Goal: Complete application form

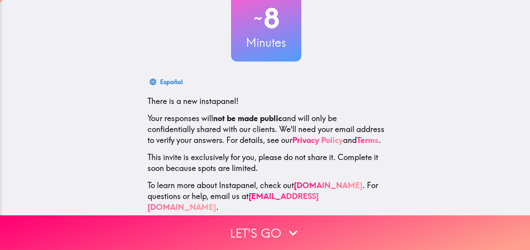
scroll to position [74, 0]
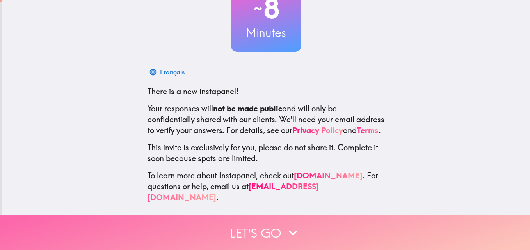
click at [248, 227] on button "Let's go" at bounding box center [265, 233] width 530 height 35
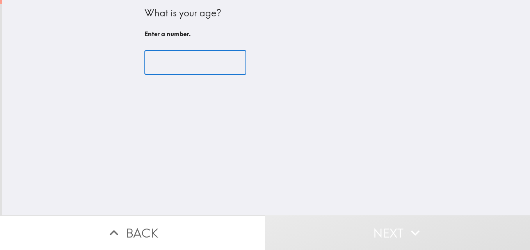
click at [179, 60] on input "number" at bounding box center [195, 63] width 102 height 24
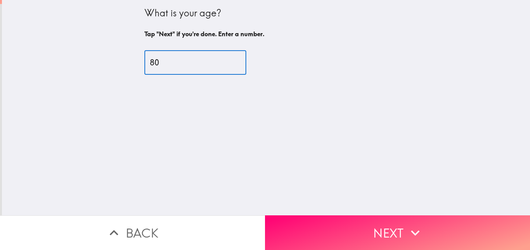
click at [225, 58] on input "80" at bounding box center [195, 63] width 102 height 24
click at [224, 64] on input "79" at bounding box center [195, 63] width 102 height 24
type input "78"
click at [224, 64] on input "78" at bounding box center [195, 63] width 102 height 24
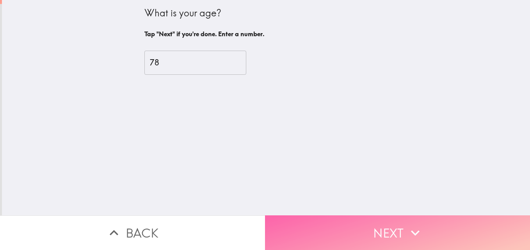
click at [387, 232] on button "Next" at bounding box center [397, 233] width 265 height 35
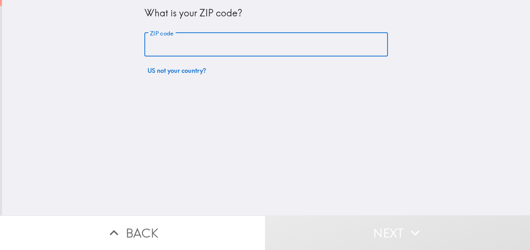
click at [148, 45] on input "ZIP code" at bounding box center [265, 45] width 243 height 24
type input "12309"
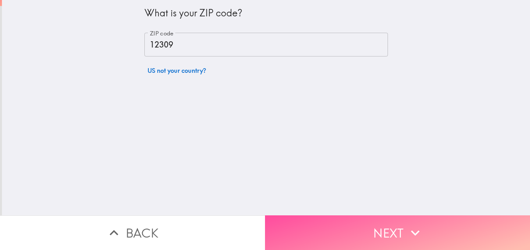
click at [376, 230] on button "Next" at bounding box center [397, 233] width 265 height 35
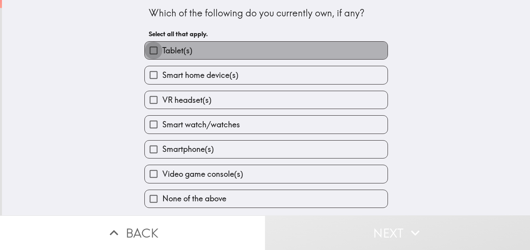
click at [149, 53] on input "Tablet(s)" at bounding box center [154, 51] width 18 height 18
checkbox input "true"
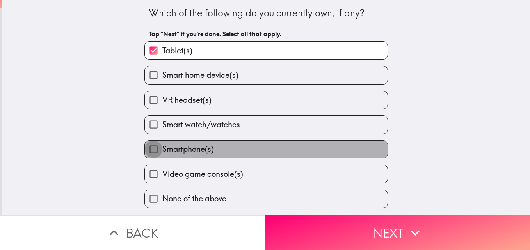
click at [150, 150] on input "Smartphone(s)" at bounding box center [154, 150] width 18 height 18
checkbox input "true"
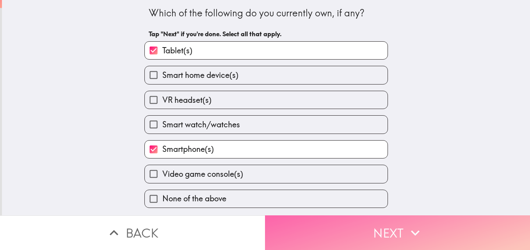
click at [413, 229] on icon "button" at bounding box center [414, 233] width 17 height 17
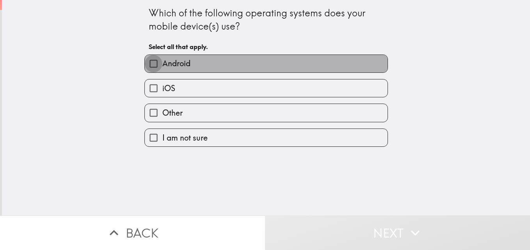
click at [148, 62] on input "Android" at bounding box center [154, 64] width 18 height 18
checkbox input "true"
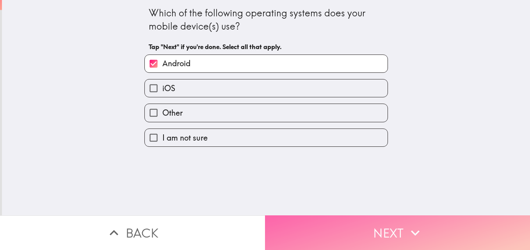
click at [367, 232] on button "Next" at bounding box center [397, 233] width 265 height 35
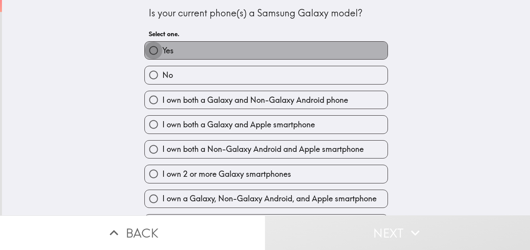
click at [146, 50] on input "Yes" at bounding box center [154, 51] width 18 height 18
radio input "true"
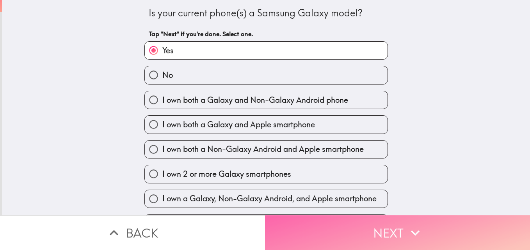
click at [394, 227] on button "Next" at bounding box center [397, 233] width 265 height 35
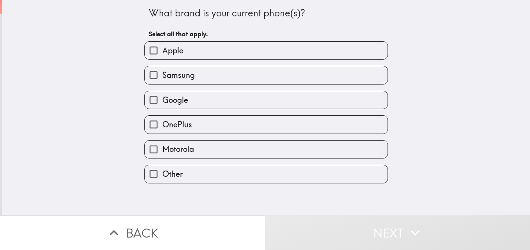
click at [147, 77] on input "Samsung" at bounding box center [154, 75] width 18 height 18
checkbox input "true"
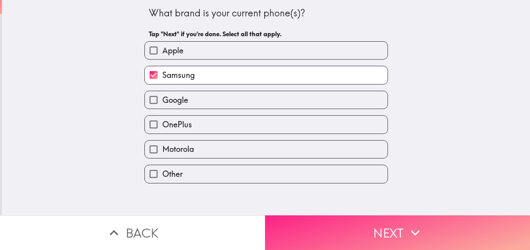
click at [388, 227] on button "Next" at bounding box center [397, 233] width 265 height 35
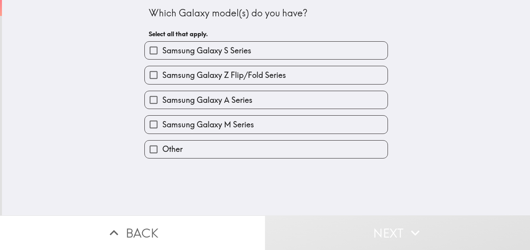
click at [148, 103] on input "Samsung Galaxy A Series" at bounding box center [154, 100] width 18 height 18
checkbox input "true"
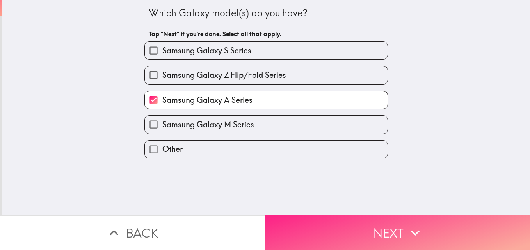
click at [359, 234] on button "Next" at bounding box center [397, 233] width 265 height 35
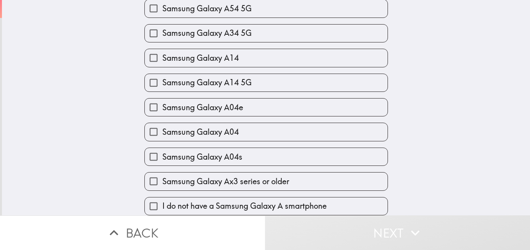
scroll to position [419, 0]
drag, startPoint x: 150, startPoint y: 174, endPoint x: 139, endPoint y: 196, distance: 24.8
click at [149, 177] on input "Samsung Galaxy Ax3 series or older" at bounding box center [154, 182] width 18 height 18
checkbox input "true"
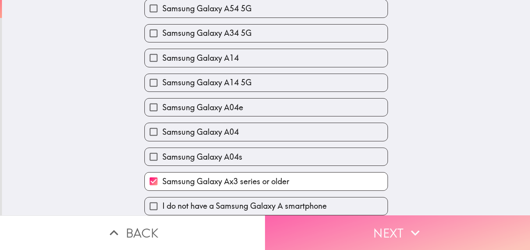
click at [386, 234] on button "Next" at bounding box center [397, 233] width 265 height 35
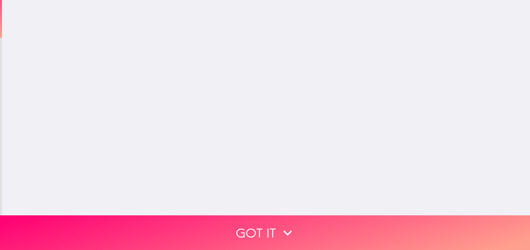
scroll to position [0, 0]
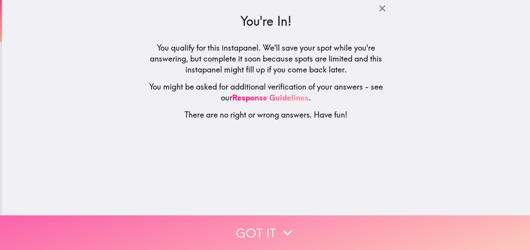
click at [280, 225] on icon "button" at bounding box center [287, 233] width 17 height 17
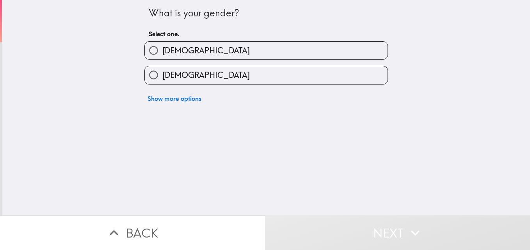
click at [150, 79] on input "[DEMOGRAPHIC_DATA]" at bounding box center [154, 75] width 18 height 18
radio input "true"
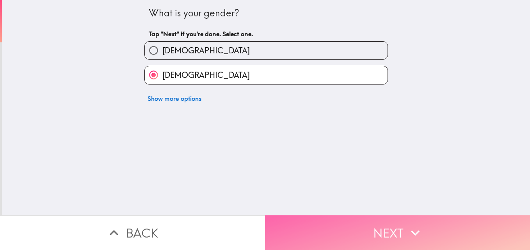
click at [357, 227] on button "Next" at bounding box center [397, 233] width 265 height 35
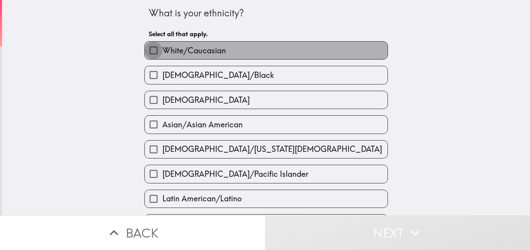
drag, startPoint x: 146, startPoint y: 49, endPoint x: 153, endPoint y: 88, distance: 39.1
click at [146, 50] on input "White/Caucasian" at bounding box center [154, 51] width 18 height 18
checkbox input "true"
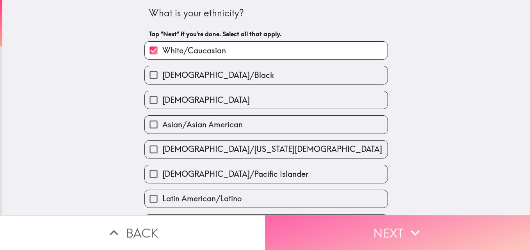
click at [397, 230] on button "Next" at bounding box center [397, 233] width 265 height 35
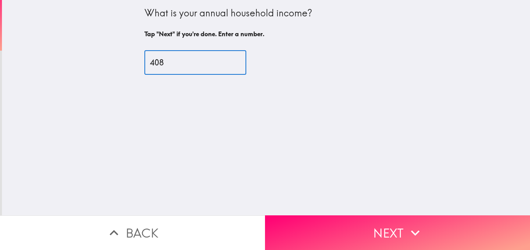
click at [225, 60] on input "408" at bounding box center [195, 63] width 102 height 24
type input "4"
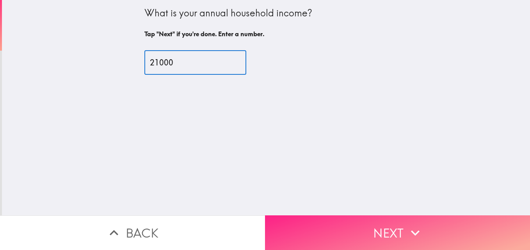
type input "21000"
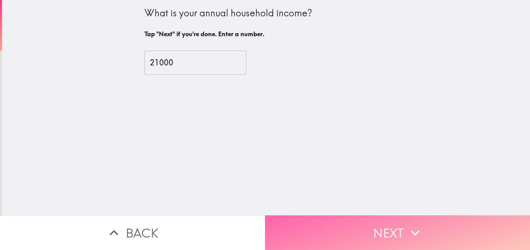
click at [375, 224] on button "Next" at bounding box center [397, 233] width 265 height 35
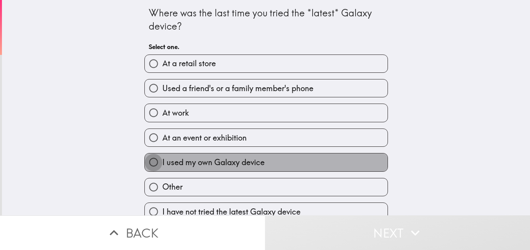
click at [145, 163] on input "I used my own Galaxy device" at bounding box center [154, 163] width 18 height 18
radio input "true"
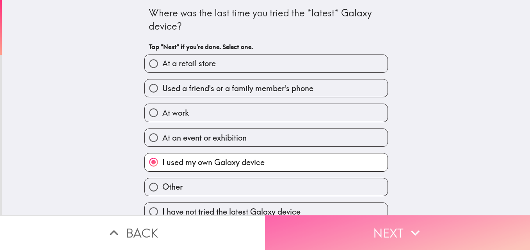
click at [396, 227] on button "Next" at bounding box center [397, 233] width 265 height 35
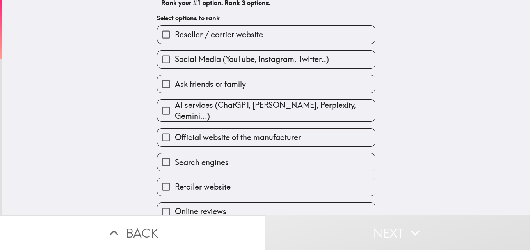
scroll to position [78, 0]
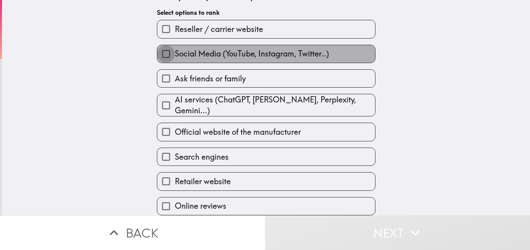
click at [160, 53] on input "Social Media (YouTube, Instagram, Twitter..)" at bounding box center [166, 54] width 18 height 18
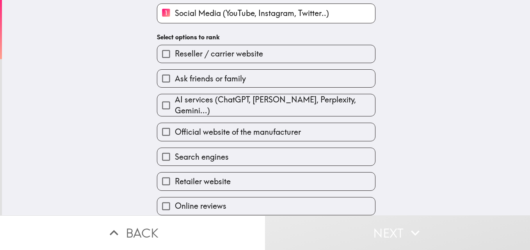
scroll to position [79, 0]
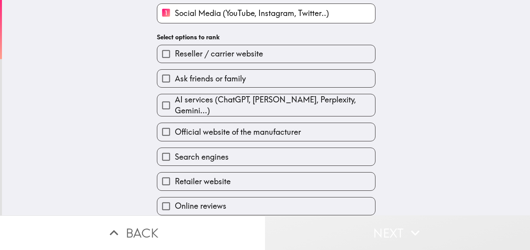
click at [378, 231] on button "Next" at bounding box center [397, 233] width 265 height 35
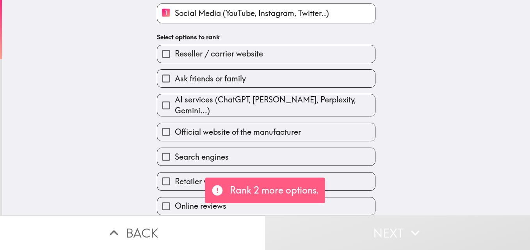
click at [88, 178] on div "Which channels do you use the most to learn about new mobile devices? Please se…" at bounding box center [266, 108] width 528 height 216
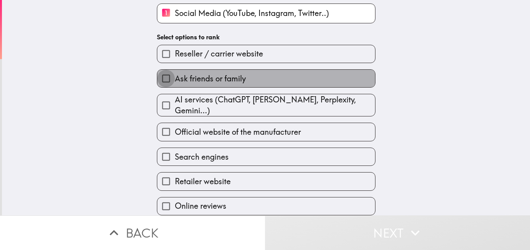
click at [158, 78] on input "Ask friends or family" at bounding box center [166, 79] width 18 height 18
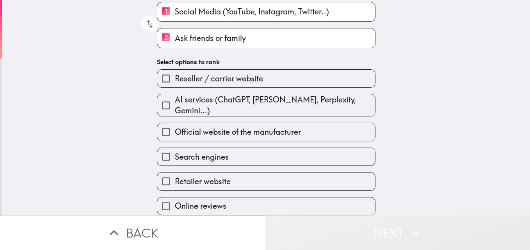
click at [399, 228] on button "Next" at bounding box center [397, 233] width 265 height 35
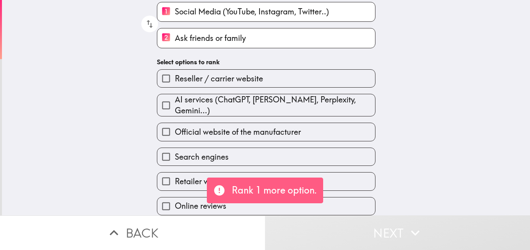
click at [98, 139] on div "Which channels do you use the most to learn about new mobile devices? Please se…" at bounding box center [266, 108] width 528 height 216
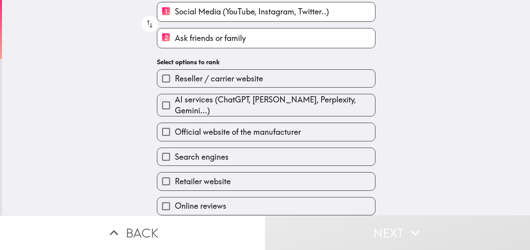
click at [160, 178] on input "Retailer website" at bounding box center [166, 182] width 18 height 18
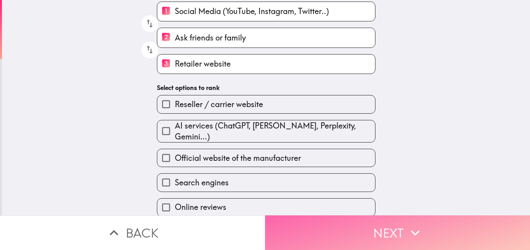
click at [395, 230] on button "Next" at bounding box center [397, 233] width 265 height 35
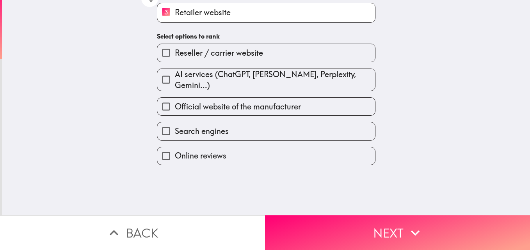
scroll to position [0, 0]
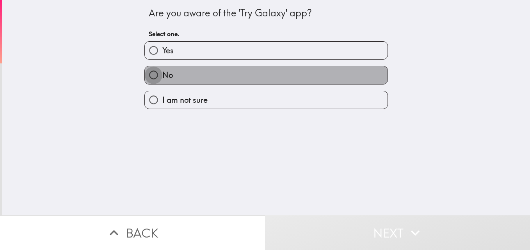
click at [147, 73] on input "No" at bounding box center [154, 75] width 18 height 18
radio input "true"
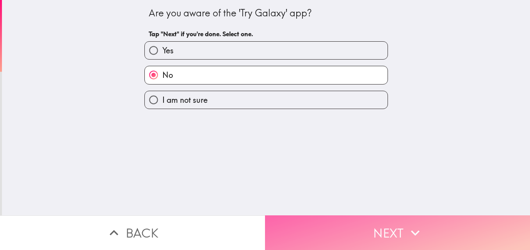
click at [385, 227] on button "Next" at bounding box center [397, 233] width 265 height 35
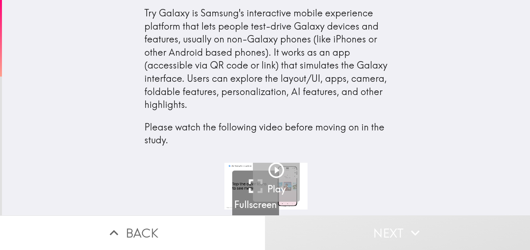
click at [272, 171] on icon "button" at bounding box center [276, 171] width 16 height 16
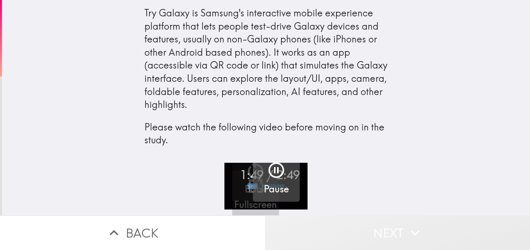
click at [398, 239] on button "Next" at bounding box center [397, 233] width 265 height 35
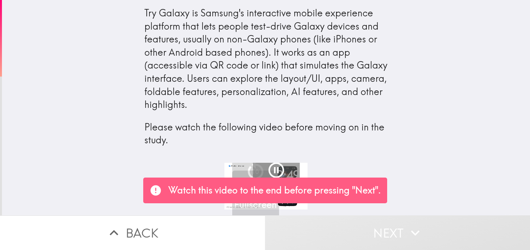
click at [495, 119] on div "Try Galaxy is Samsung's interactive mobile experience platform that lets people…" at bounding box center [266, 81] width 528 height 163
